Goal: Task Accomplishment & Management: Complete application form

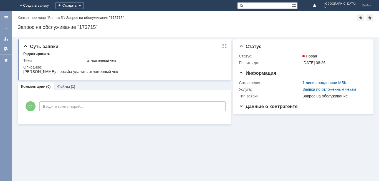
click at [148, 61] on div "отложенный чек" at bounding box center [155, 60] width 137 height 4
click at [52, 4] on link "+ Создать заявку" at bounding box center [35, 5] width 36 height 11
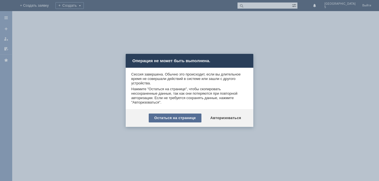
click at [189, 118] on div "Остаться на странице" at bounding box center [175, 118] width 53 height 9
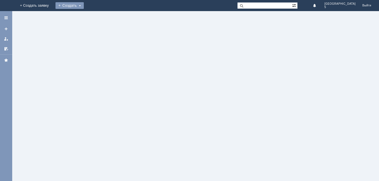
click at [84, 4] on div "Создать" at bounding box center [70, 5] width 28 height 7
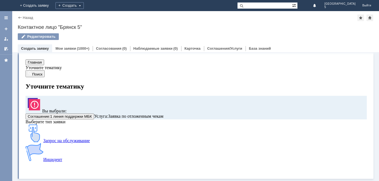
scroll to position [2, 0]
click at [43, 142] on img at bounding box center [35, 133] width 18 height 18
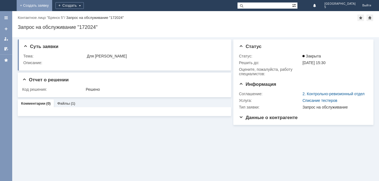
click at [52, 4] on link "+ Создать заявку" at bounding box center [35, 5] width 36 height 11
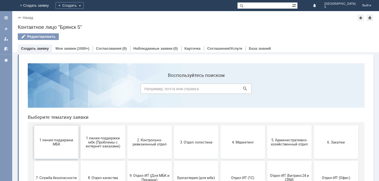
click at [58, 136] on button "1 линия поддержки МБК" at bounding box center [56, 142] width 44 height 33
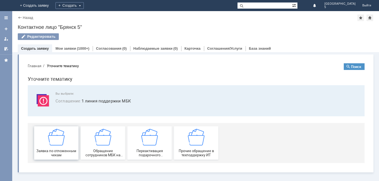
click at [56, 142] on img at bounding box center [56, 137] width 17 height 17
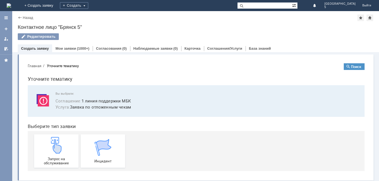
click at [56, 142] on img at bounding box center [56, 145] width 17 height 17
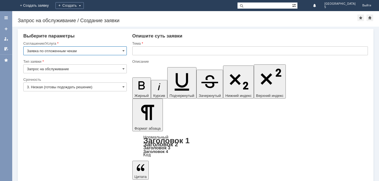
click at [137, 53] on input "text" at bounding box center [250, 50] width 236 height 9
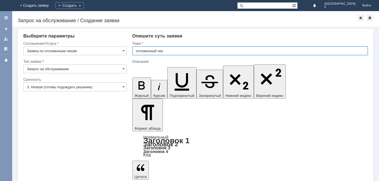
type input "отложенный чек"
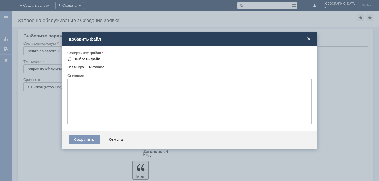
click at [93, 60] on div "Выбрать файл" at bounding box center [87, 59] width 27 height 4
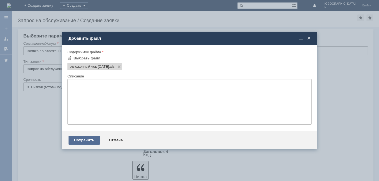
click at [94, 141] on div "Сохранить" at bounding box center [84, 140] width 31 height 9
